Goal: Use online tool/utility

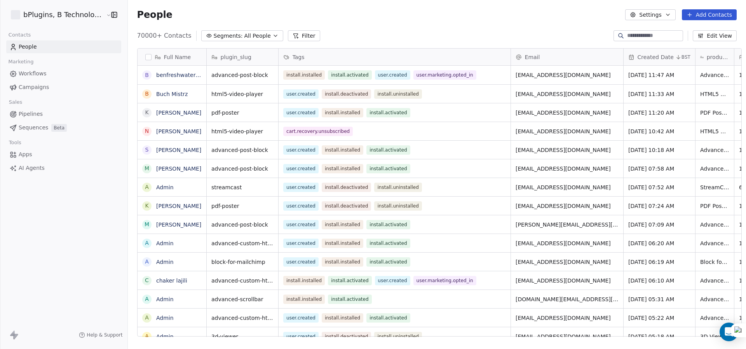
scroll to position [301, 617]
click at [86, 11] on html "bPlugins, B Technologies LLC Contacts People Marketing Workflows Campaigns Sale…" at bounding box center [373, 174] width 746 height 349
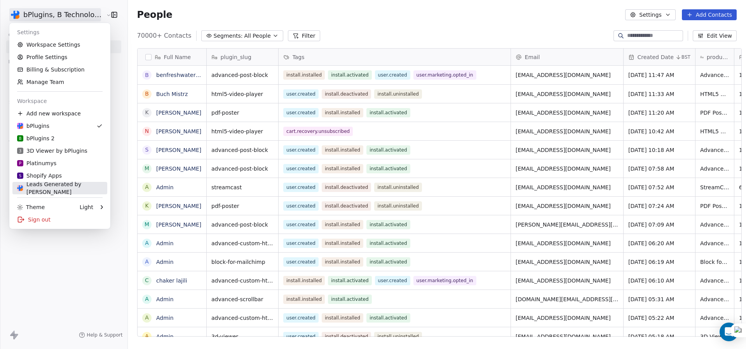
click at [66, 188] on div "Leads Generated by [PERSON_NAME]" at bounding box center [59, 188] width 85 height 16
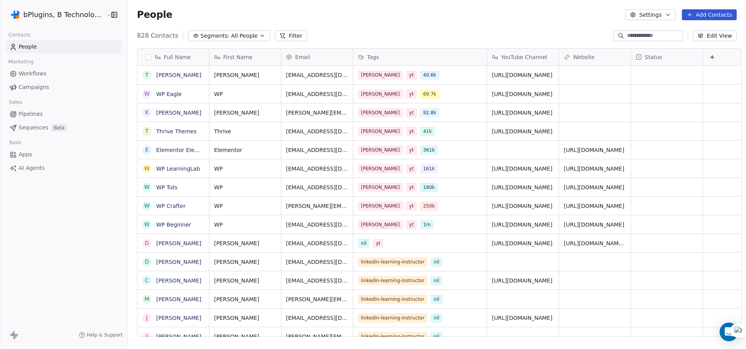
scroll to position [301, 617]
click at [41, 73] on span "Workflows" at bounding box center [33, 74] width 28 height 8
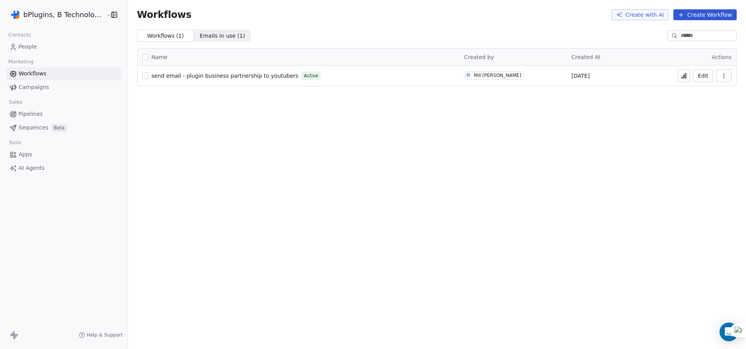
click at [685, 76] on icon at bounding box center [684, 76] width 1 height 3
click at [704, 77] on button "Edit" at bounding box center [703, 76] width 20 height 12
